Goal: Task Accomplishment & Management: Manage account settings

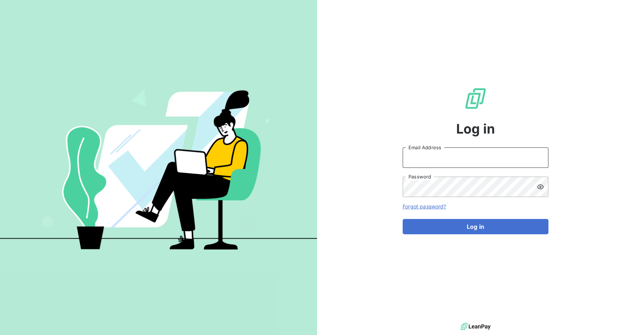
type input "JORDI"
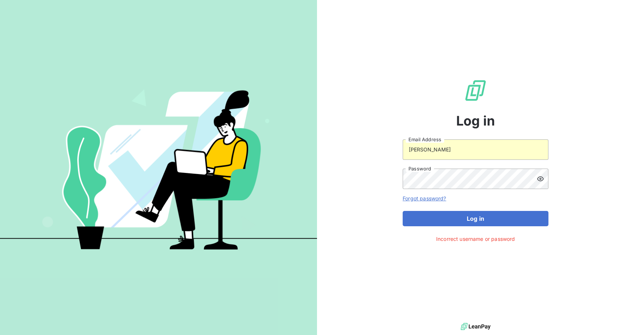
click at [540, 176] on icon at bounding box center [540, 178] width 7 height 5
click at [545, 151] on span at bounding box center [545, 150] width 6 height 6
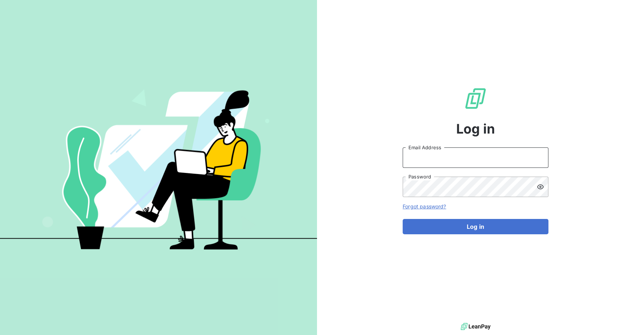
type input "jordi.miro@graitec.com"
